Goal: Task Accomplishment & Management: Use online tool/utility

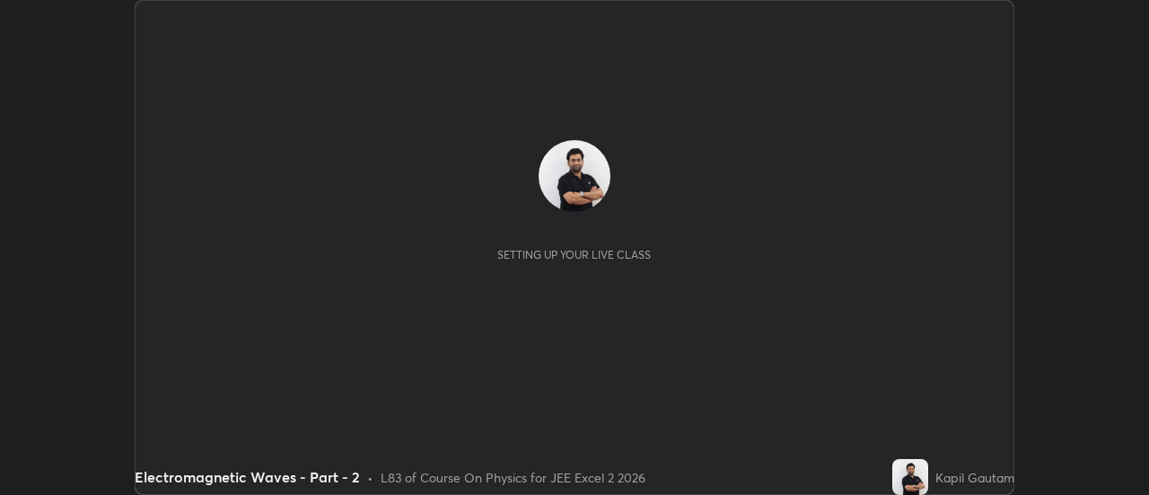
scroll to position [495, 1148]
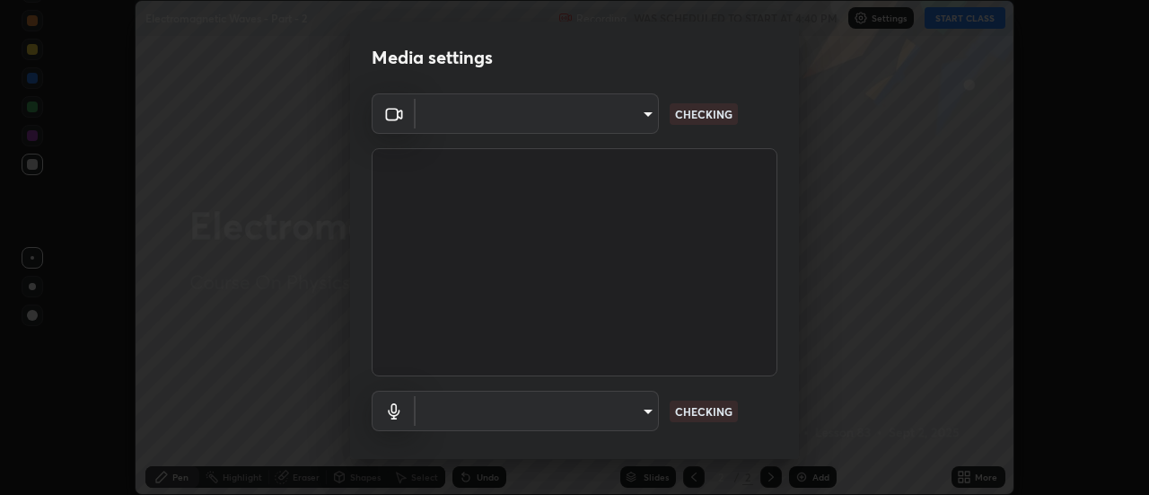
type input "f4ea8680b79eb92e15555447595460d1008e84c9b25948f1cd1a12945e44a0fe"
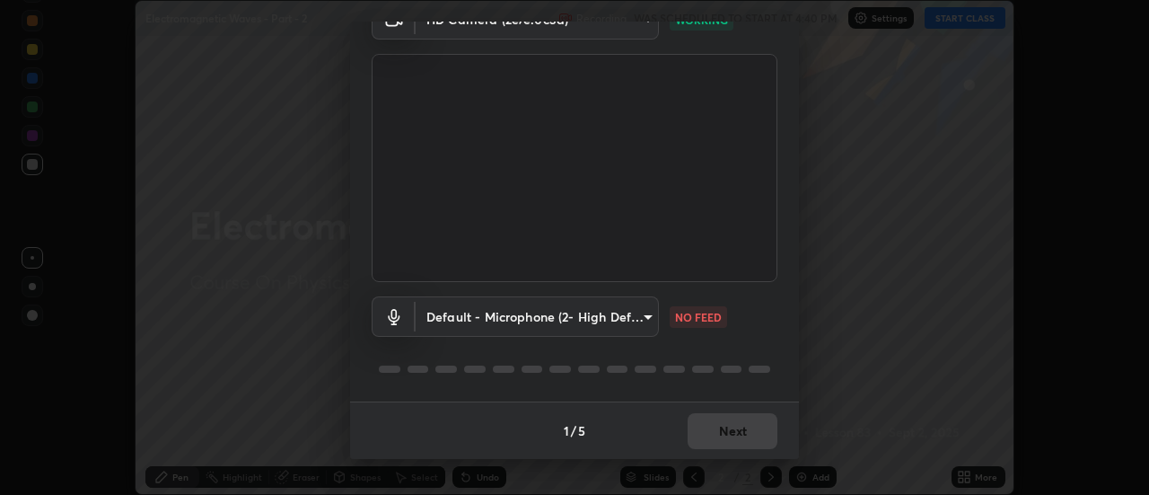
click at [646, 314] on body "Erase all Electromagnetic Waves - Part - 2 Recording WAS SCHEDULED TO START AT …" at bounding box center [574, 247] width 1149 height 495
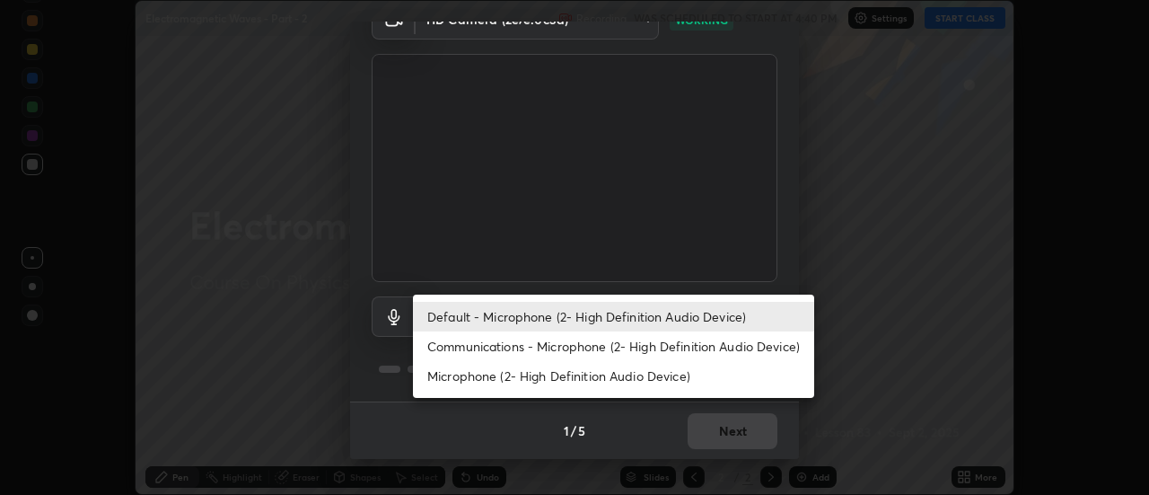
click at [667, 353] on li "Communications - Microphone (2- High Definition Audio Device)" at bounding box center [613, 346] width 401 height 30
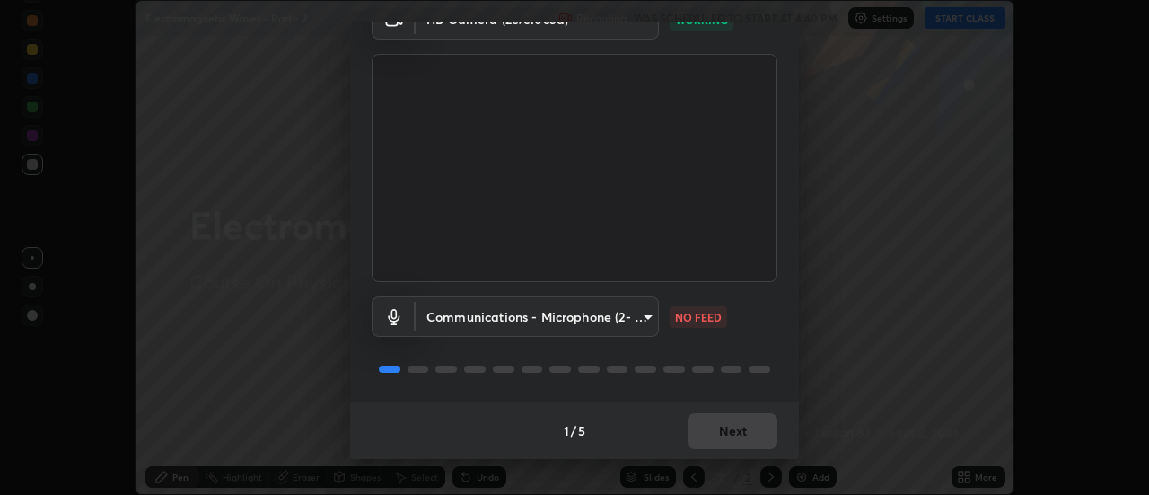
click at [644, 320] on body "Erase all Electromagnetic Waves - Part - 2 Recording WAS SCHEDULED TO START AT …" at bounding box center [574, 247] width 1149 height 495
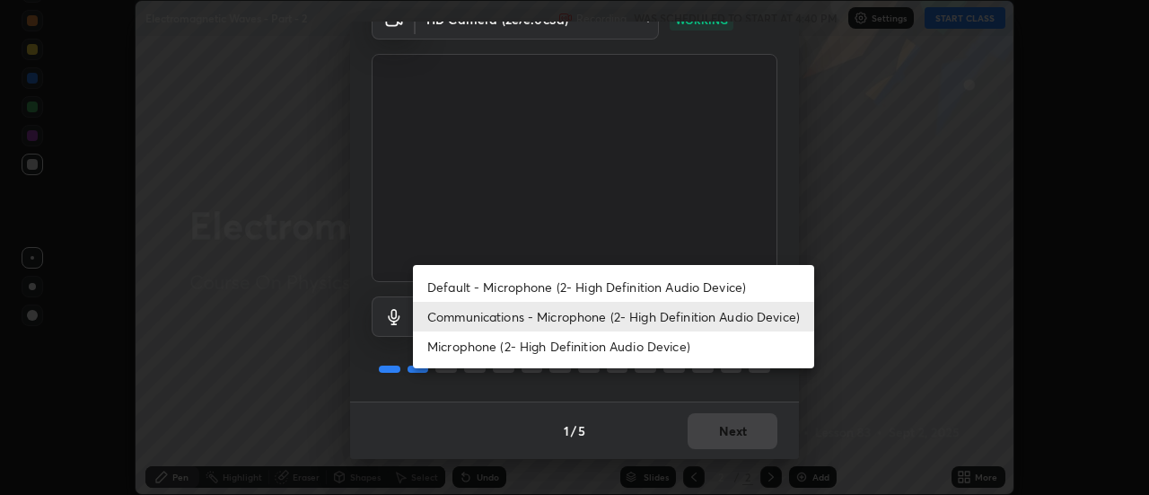
click at [666, 286] on li "Default - Microphone (2- High Definition Audio Device)" at bounding box center [613, 287] width 401 height 30
type input "default"
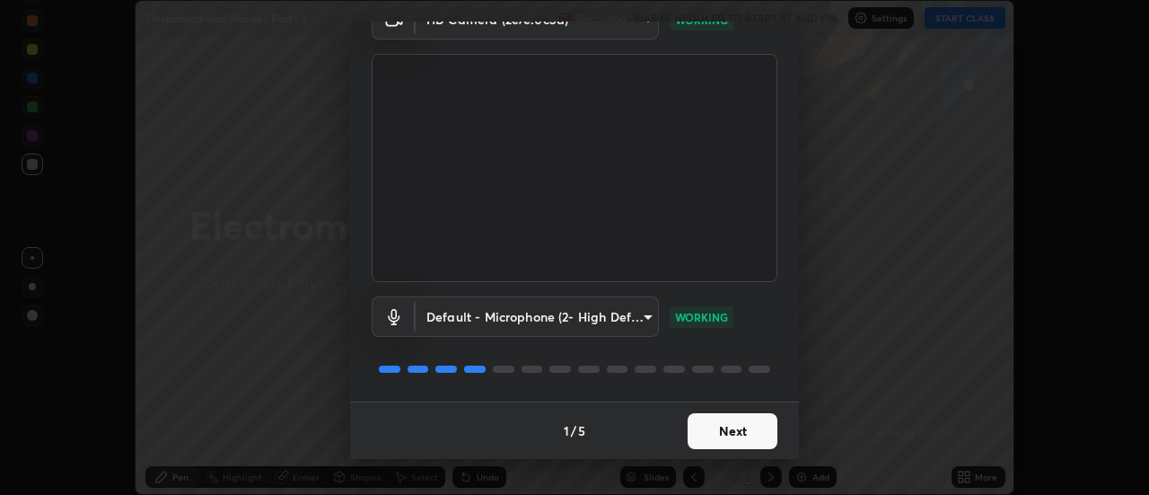
click at [716, 430] on button "Next" at bounding box center [733, 431] width 90 height 36
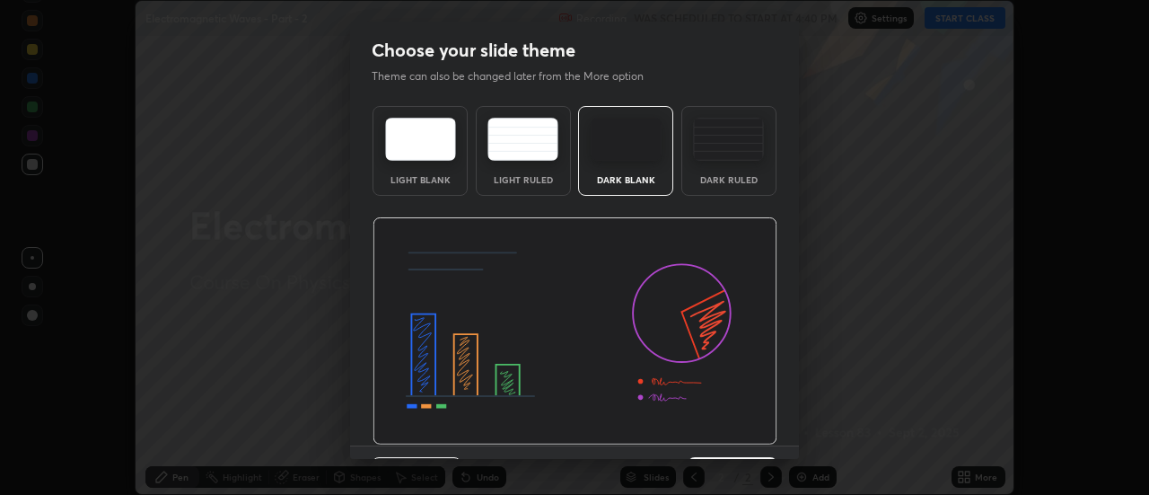
scroll to position [44, 0]
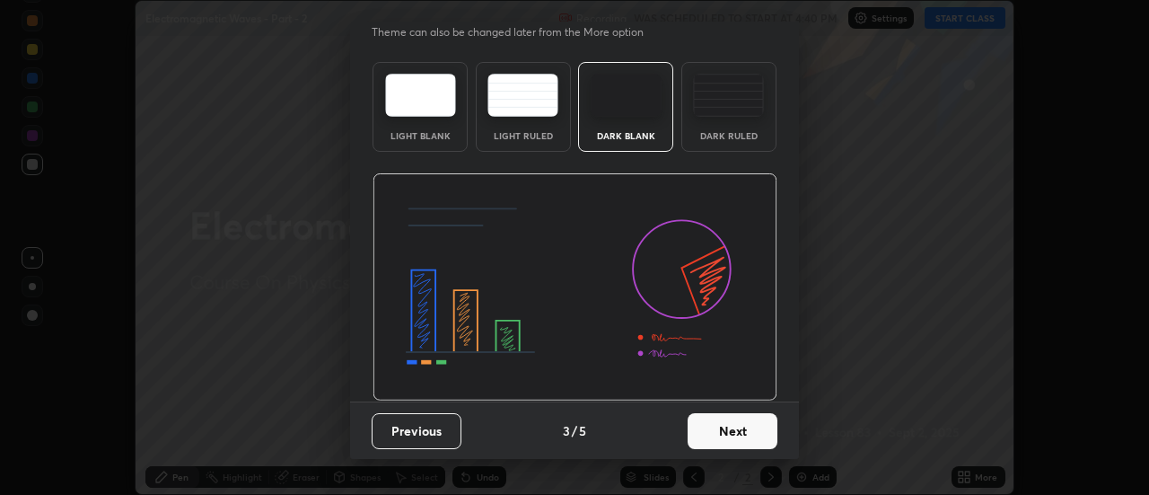
click at [733, 435] on button "Next" at bounding box center [733, 431] width 90 height 36
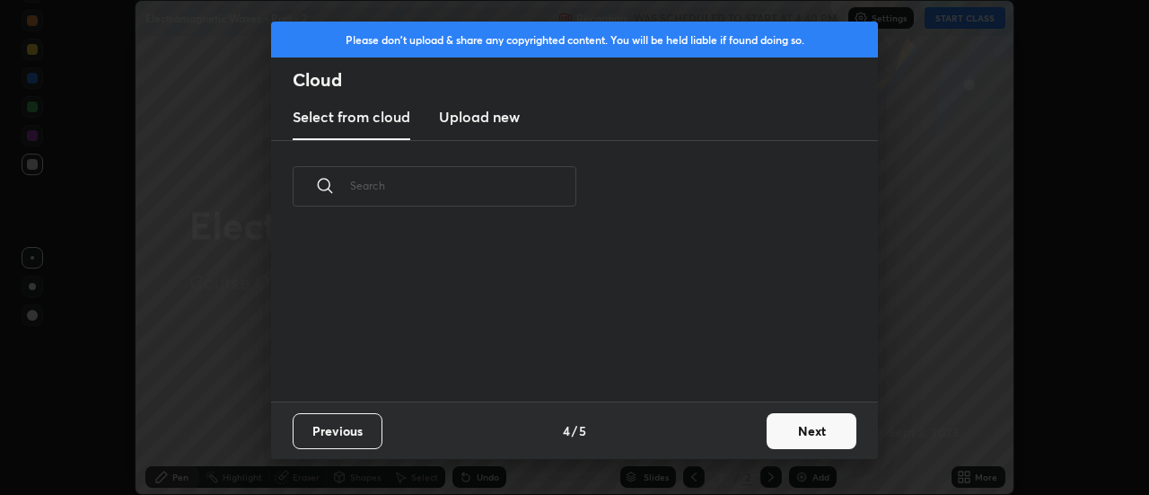
scroll to position [0, 0]
click at [796, 436] on button "Next" at bounding box center [812, 431] width 90 height 36
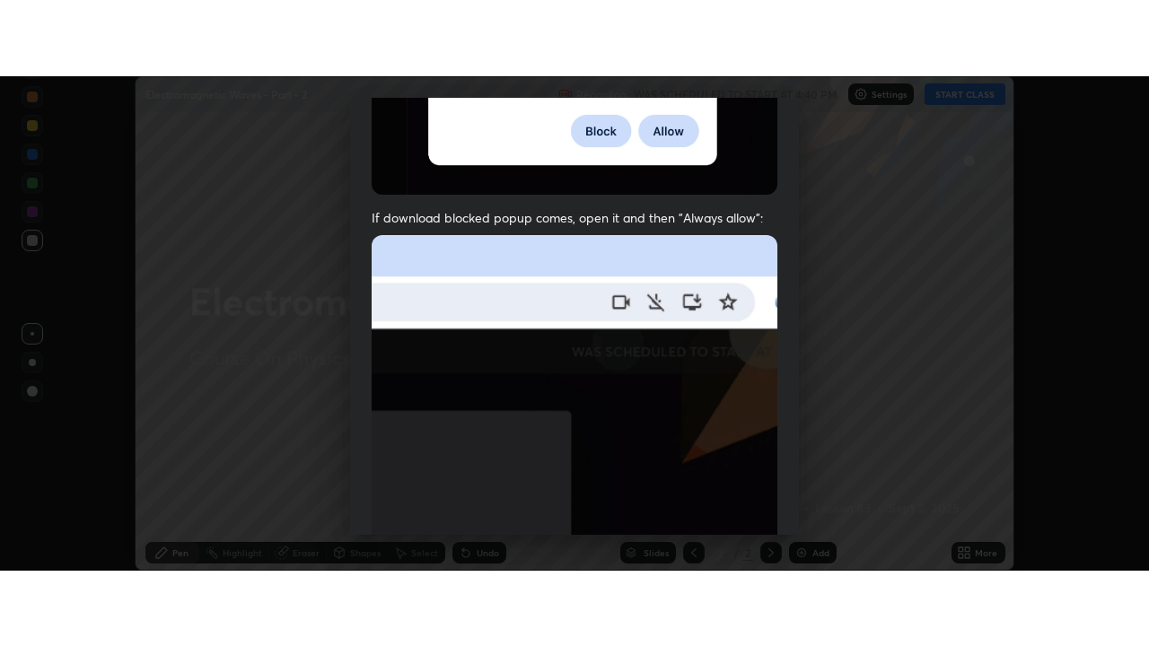
scroll to position [461, 0]
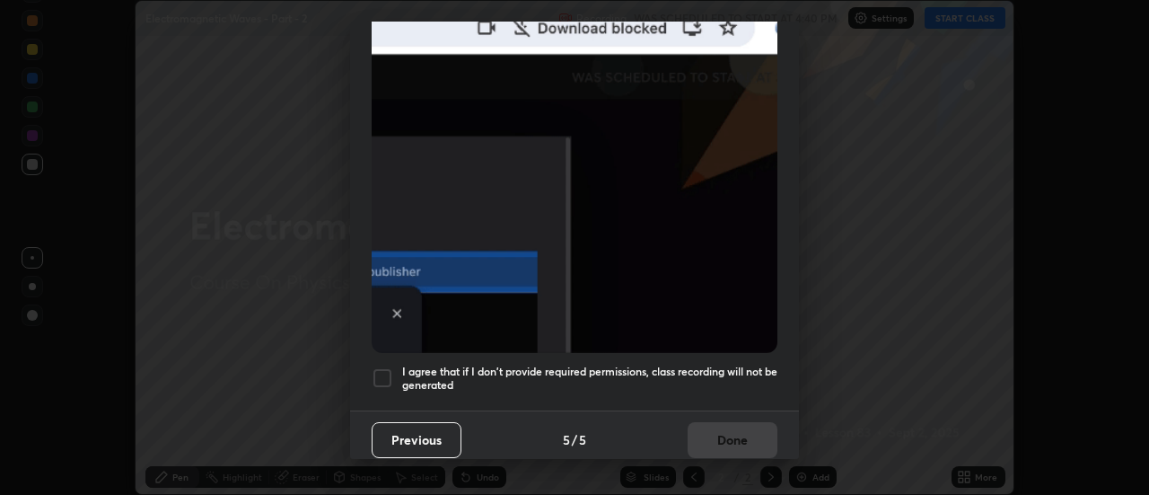
click at [383, 368] on div at bounding box center [383, 378] width 22 height 22
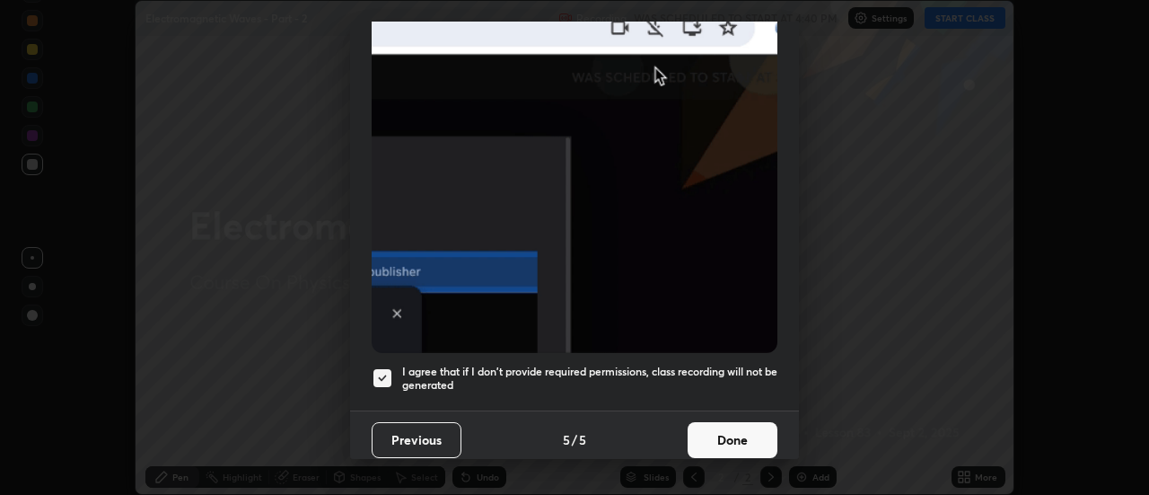
click at [720, 436] on button "Done" at bounding box center [733, 440] width 90 height 36
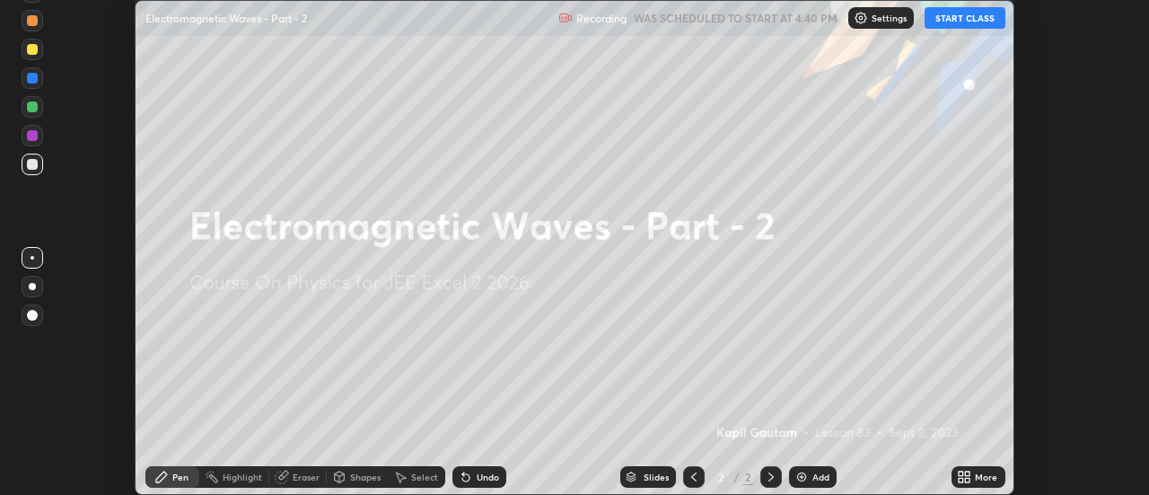
click at [970, 481] on icon at bounding box center [968, 480] width 4 height 4
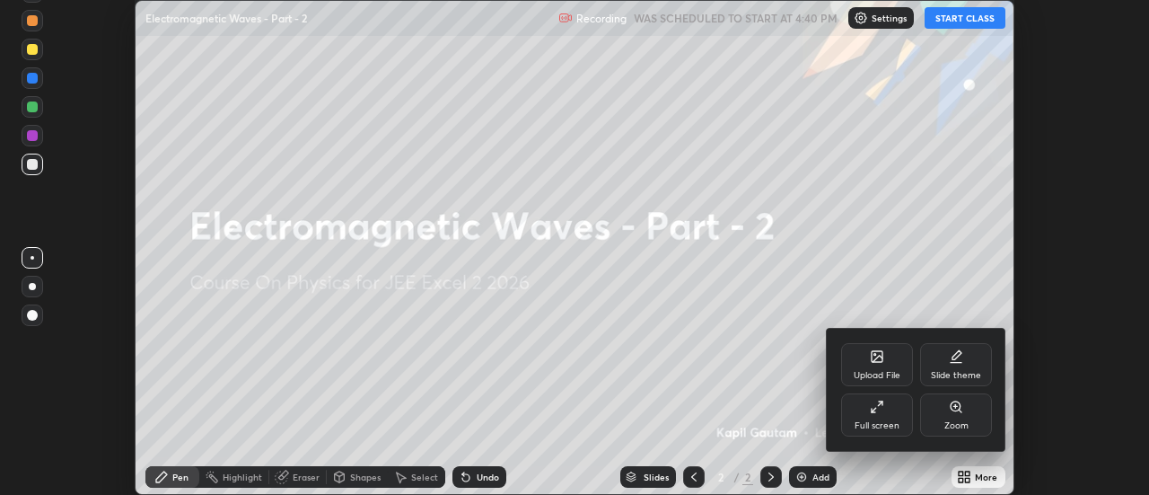
click at [892, 415] on div "Full screen" at bounding box center [877, 414] width 72 height 43
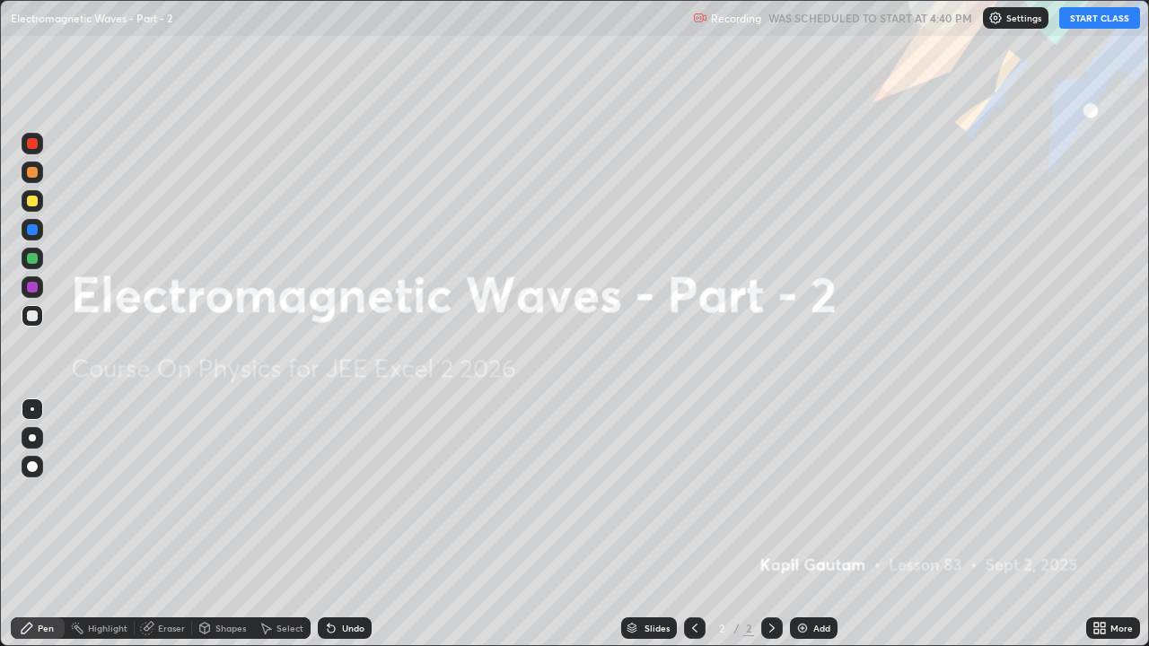
scroll to position [646, 1149]
click at [820, 494] on div "Add" at bounding box center [821, 628] width 17 height 9
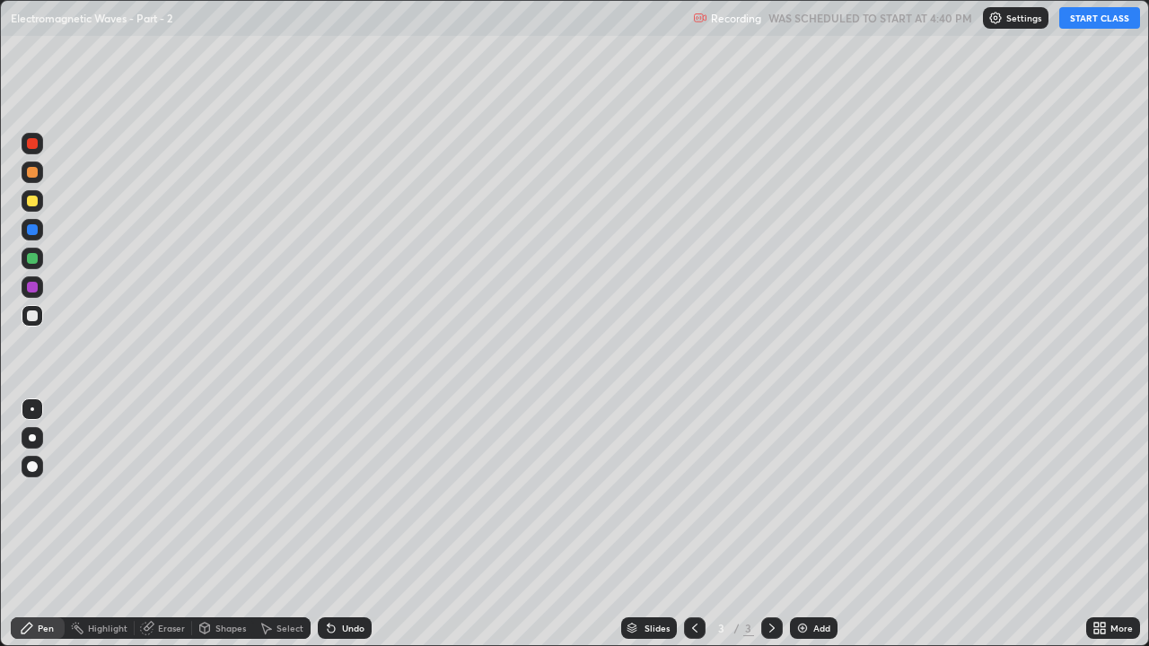
click at [1087, 20] on button "START CLASS" at bounding box center [1099, 18] width 81 height 22
click at [32, 440] on div at bounding box center [32, 438] width 7 height 7
click at [32, 203] on div at bounding box center [32, 201] width 11 height 11
click at [171, 494] on div "Eraser" at bounding box center [171, 628] width 27 height 9
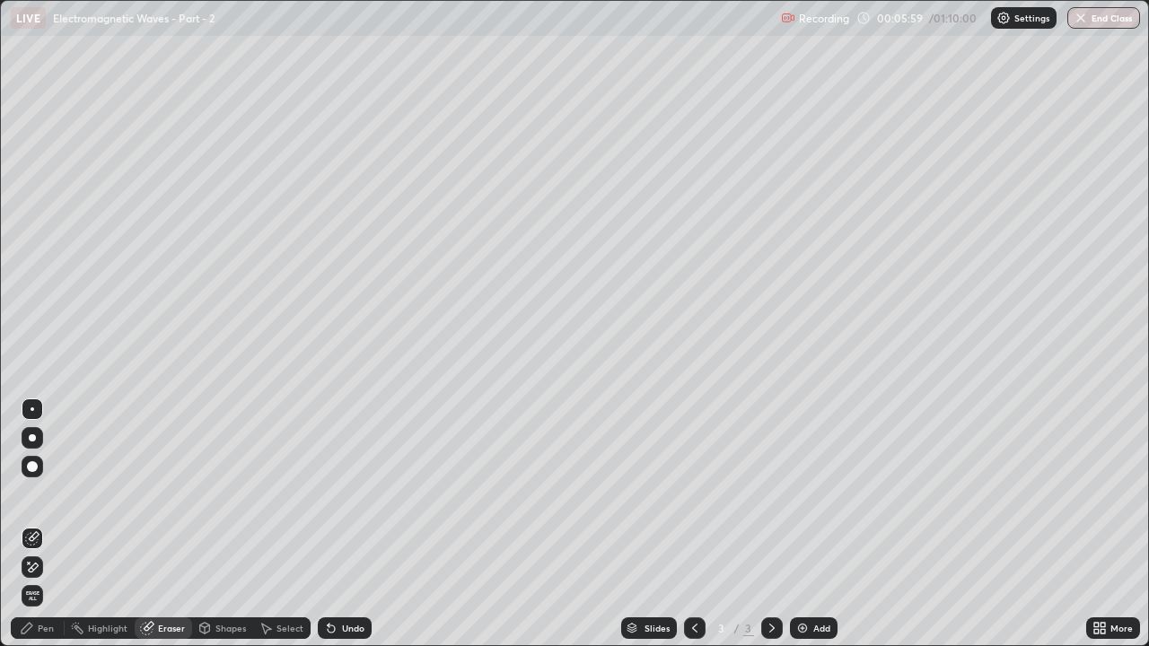
click at [40, 494] on div at bounding box center [33, 568] width 22 height 22
click at [45, 494] on div "Pen" at bounding box center [46, 628] width 16 height 9
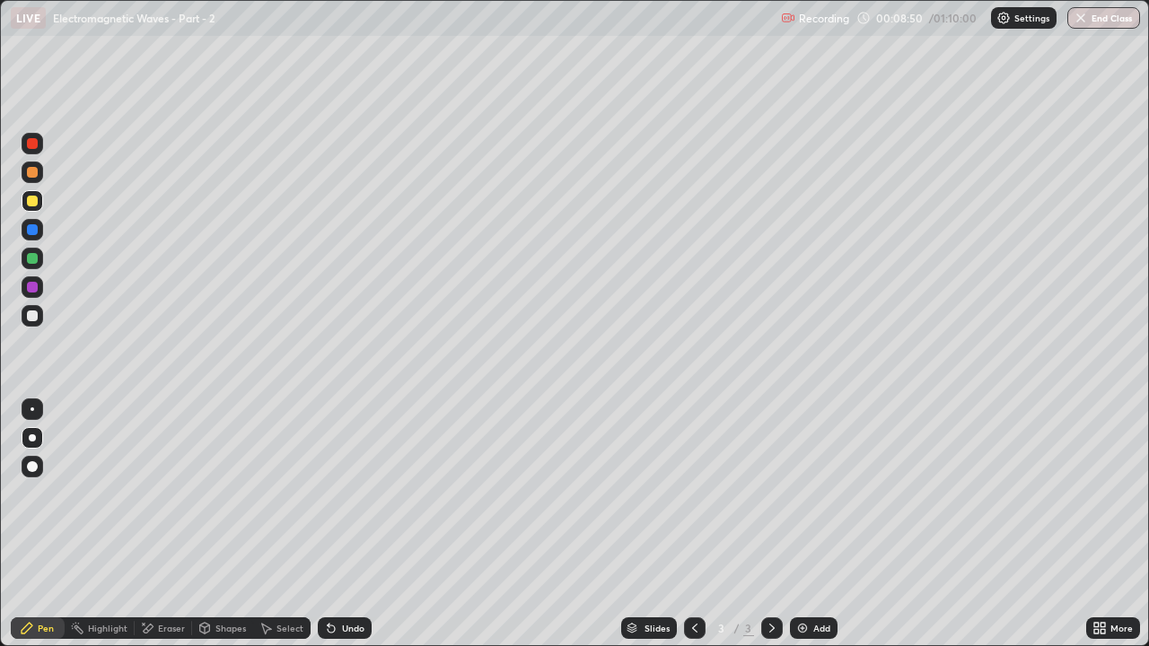
click at [808, 494] on div "Add" at bounding box center [814, 629] width 48 height 22
click at [36, 320] on div at bounding box center [32, 316] width 11 height 11
click at [816, 494] on div "Add" at bounding box center [821, 628] width 17 height 9
click at [36, 200] on div at bounding box center [32, 201] width 11 height 11
click at [33, 320] on div at bounding box center [32, 316] width 11 height 11
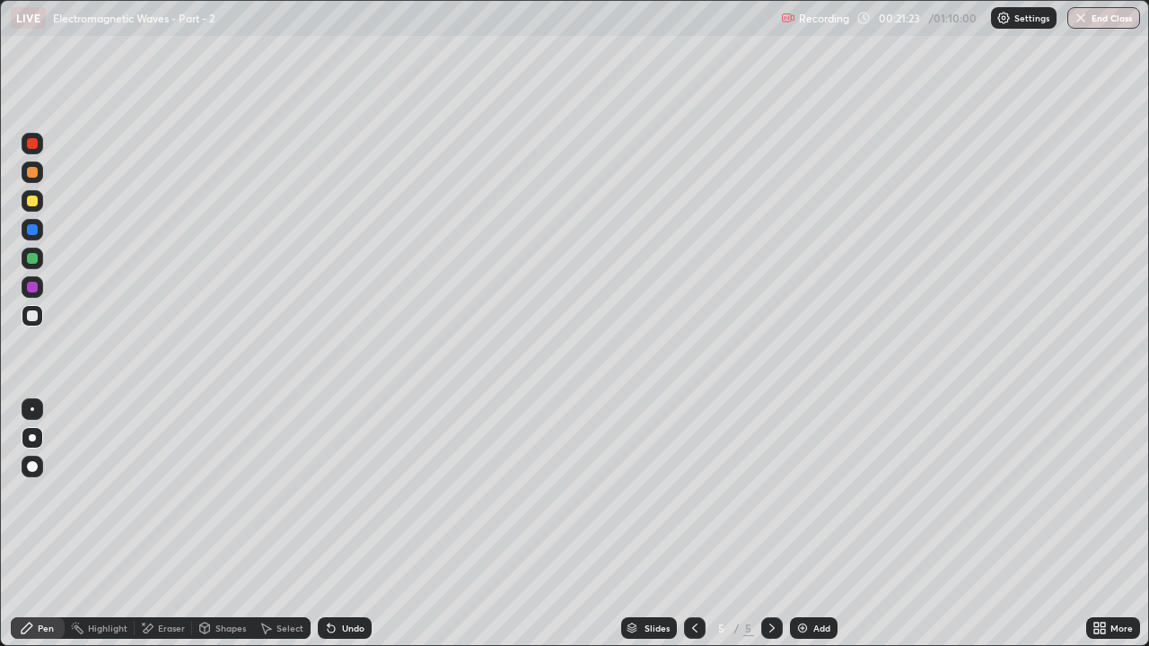
click at [821, 494] on div "Add" at bounding box center [821, 628] width 17 height 9
click at [37, 203] on div at bounding box center [32, 201] width 11 height 11
click at [816, 494] on div "Add" at bounding box center [821, 628] width 17 height 9
click at [819, 494] on div "Add" at bounding box center [821, 628] width 17 height 9
click at [33, 316] on div at bounding box center [32, 316] width 11 height 11
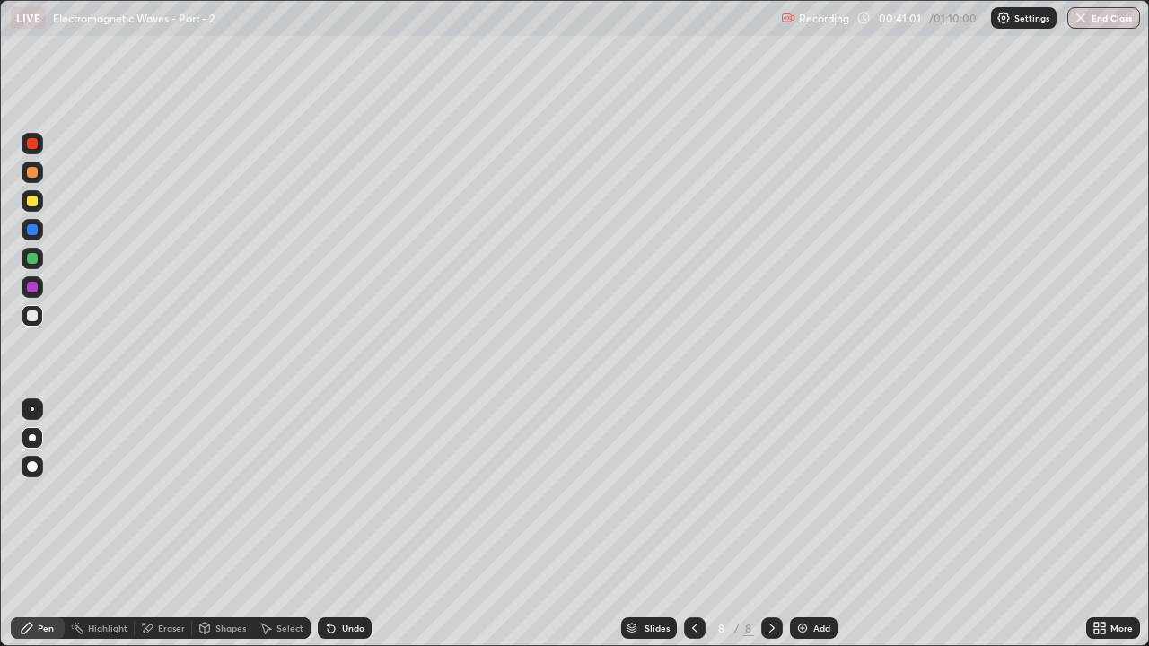
click at [815, 494] on div "Add" at bounding box center [821, 628] width 17 height 9
click at [348, 494] on div "Undo" at bounding box center [353, 628] width 22 height 9
click at [165, 494] on div "Eraser" at bounding box center [171, 628] width 27 height 9
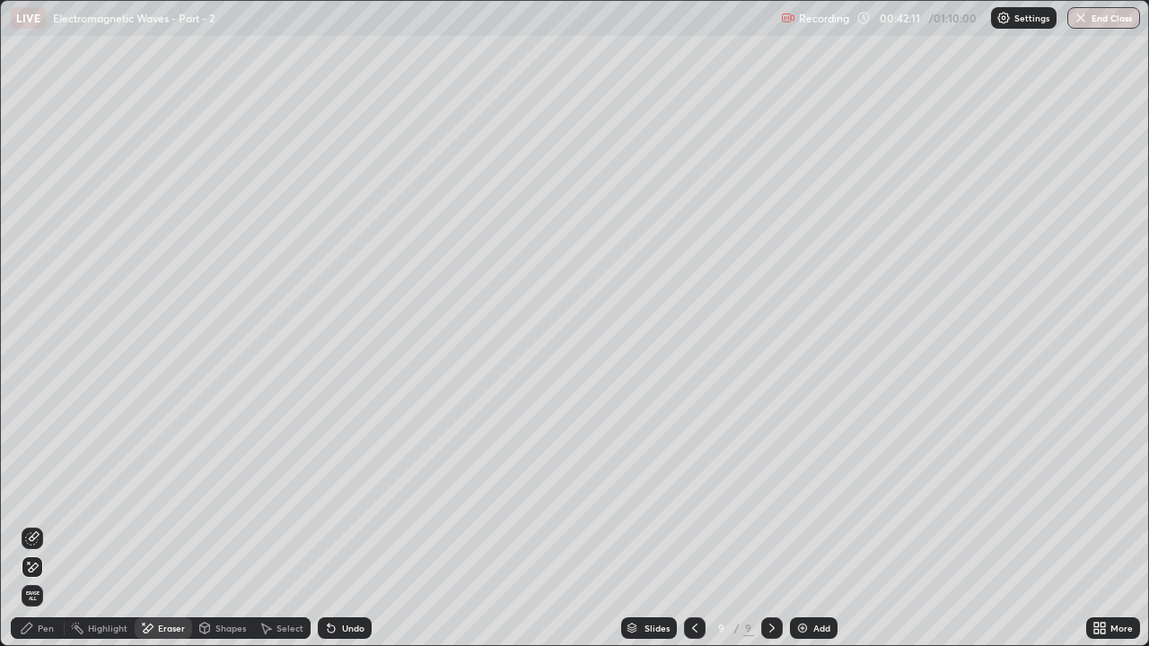
click at [56, 494] on div "Pen" at bounding box center [38, 629] width 54 height 22
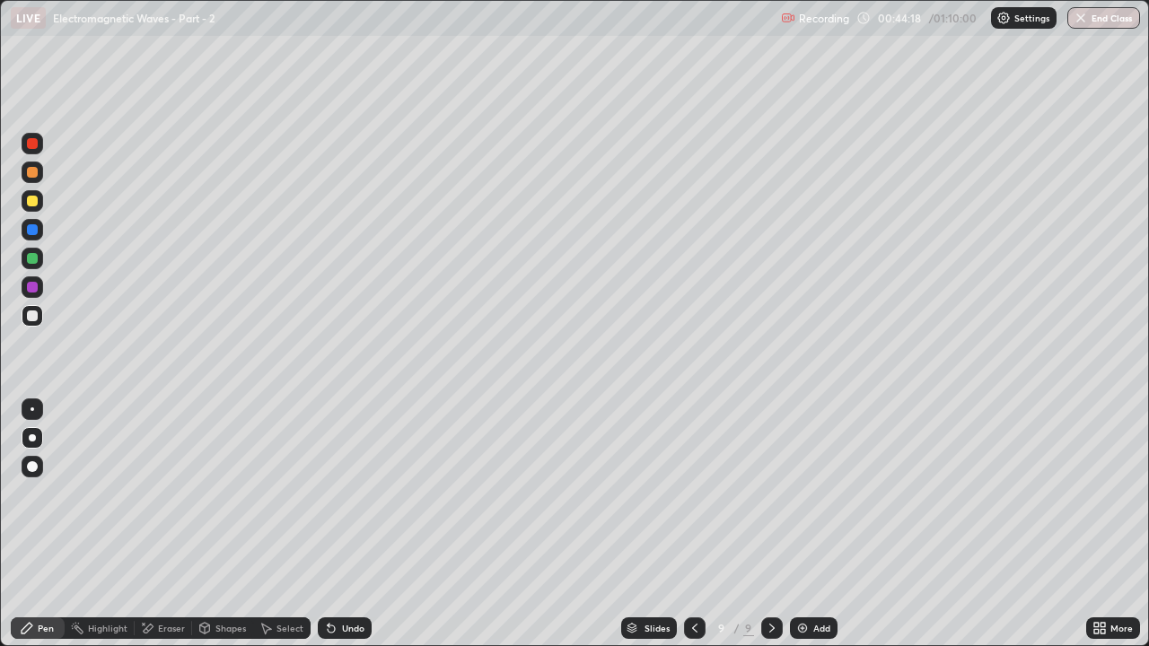
click at [32, 202] on div at bounding box center [32, 201] width 11 height 11
click at [820, 494] on div "Add" at bounding box center [821, 628] width 17 height 9
click at [692, 494] on icon at bounding box center [694, 628] width 14 height 14
click at [769, 494] on icon at bounding box center [772, 628] width 14 height 14
click at [33, 316] on div at bounding box center [32, 316] width 11 height 11
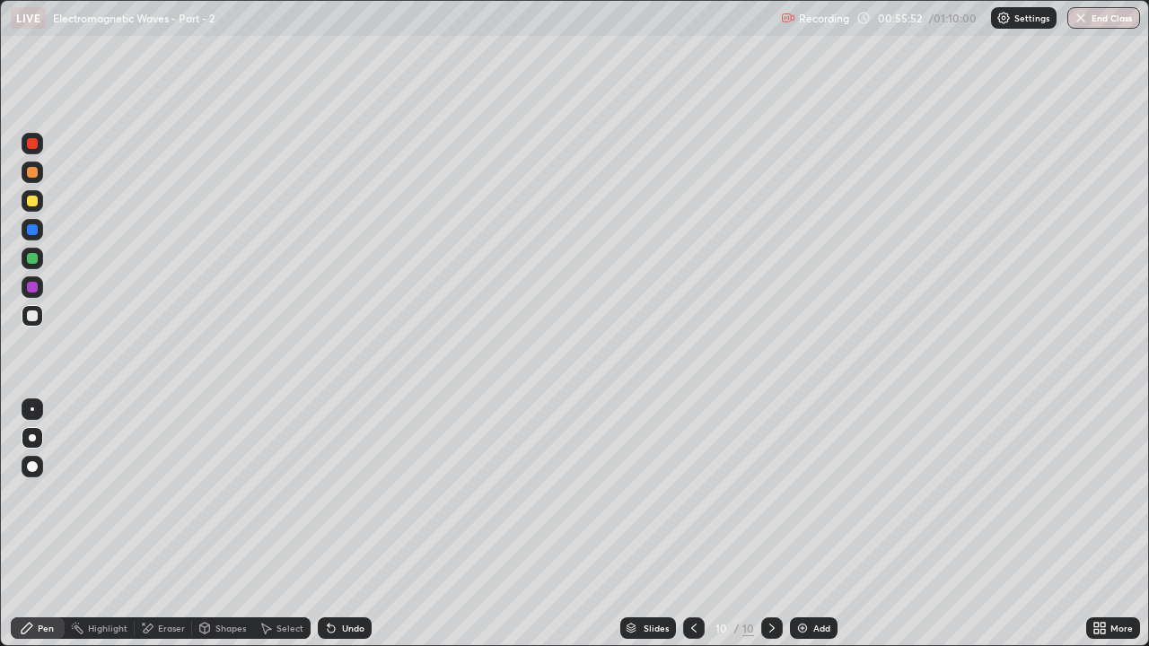
click at [37, 261] on div at bounding box center [32, 258] width 11 height 11
click at [30, 200] on div at bounding box center [32, 201] width 11 height 11
click at [814, 494] on div "Add" at bounding box center [821, 628] width 17 height 9
click at [813, 494] on div "Add" at bounding box center [821, 628] width 17 height 9
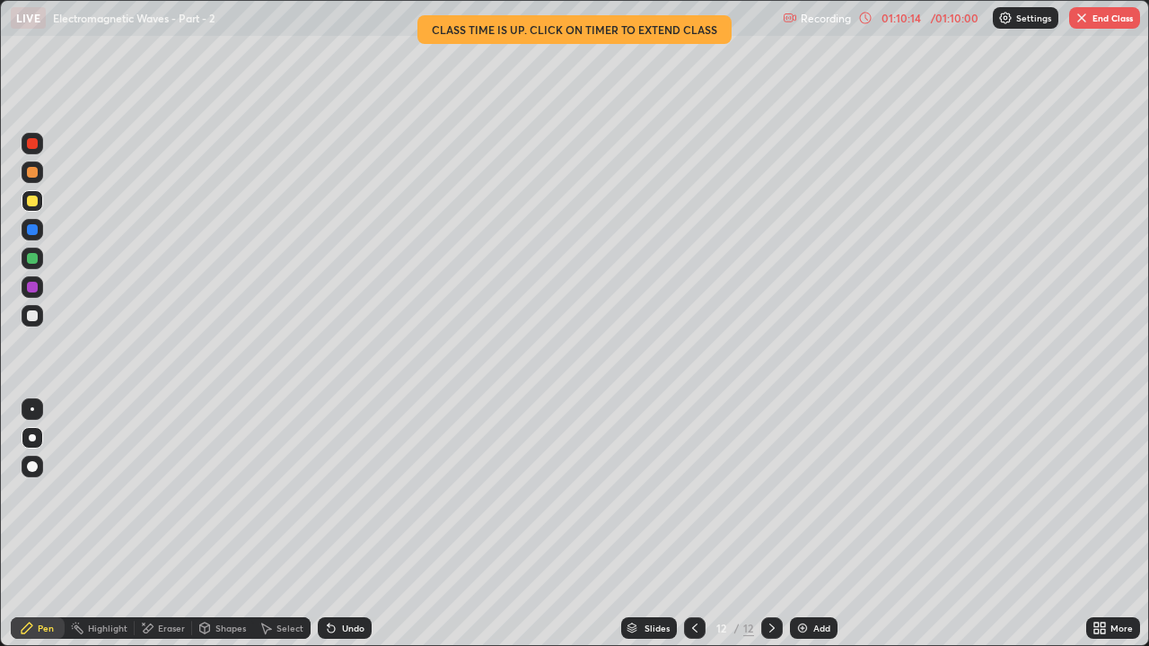
click at [1113, 18] on button "End Class" at bounding box center [1104, 18] width 71 height 22
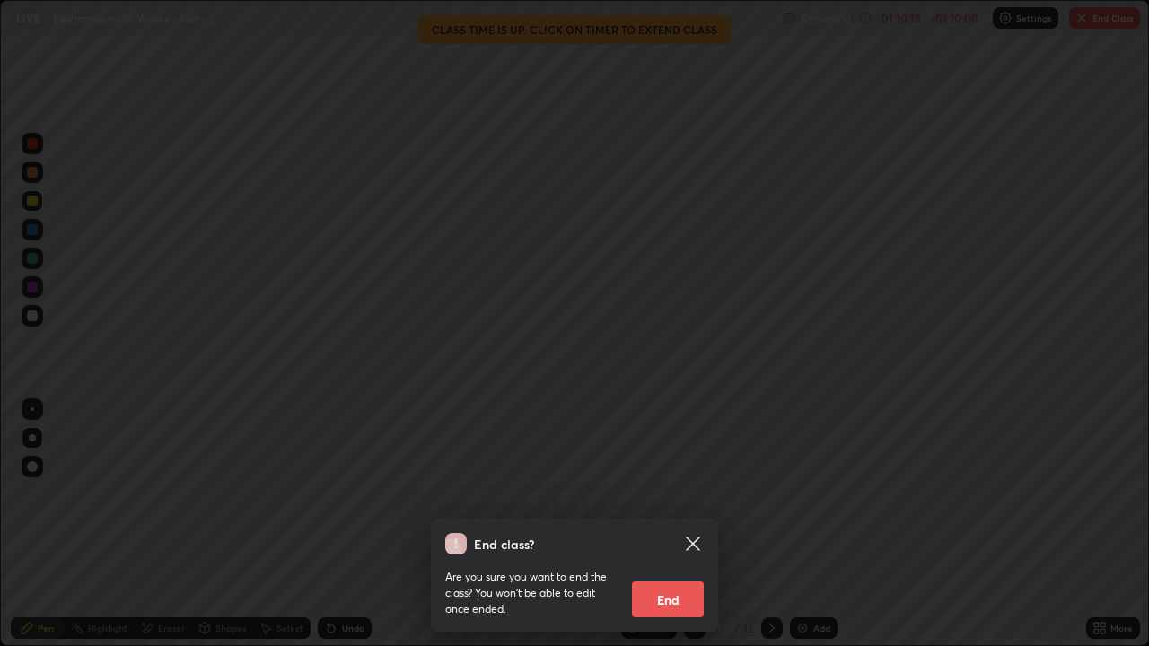
click at [671, 494] on button "End" at bounding box center [668, 600] width 72 height 36
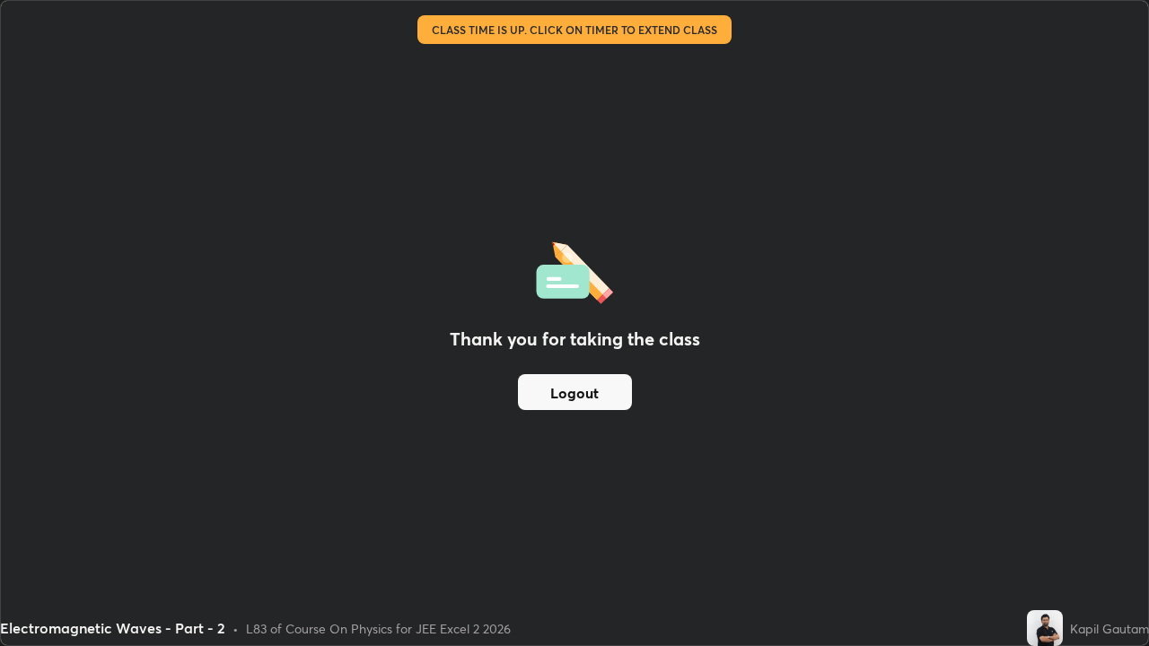
click at [603, 397] on button "Logout" at bounding box center [575, 392] width 114 height 36
